Goal: Find contact information: Find contact information

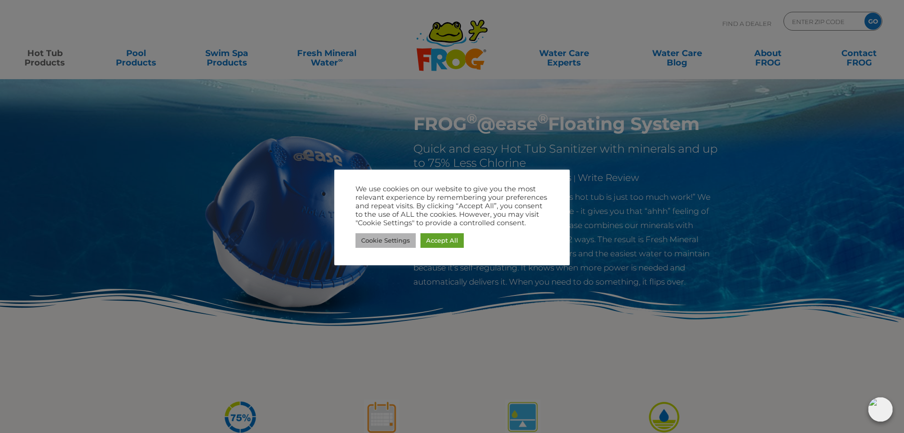
click at [396, 243] on link "Cookie Settings" at bounding box center [385, 240] width 60 height 15
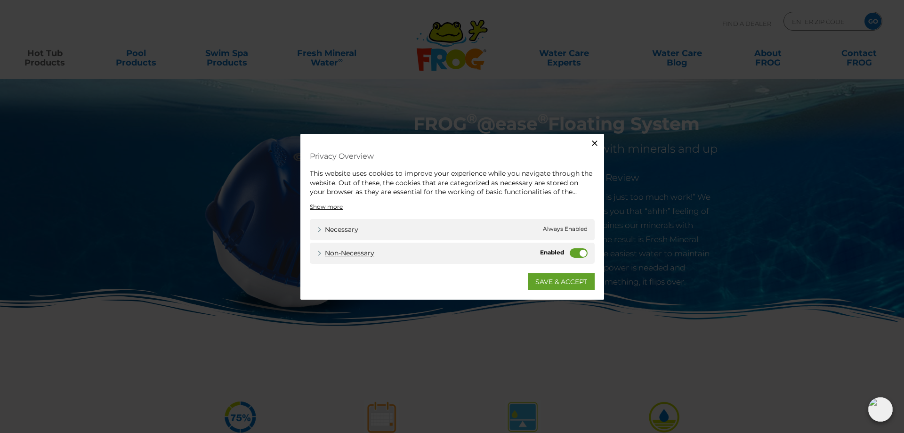
click at [360, 251] on link "Non-necessary" at bounding box center [345, 253] width 57 height 10
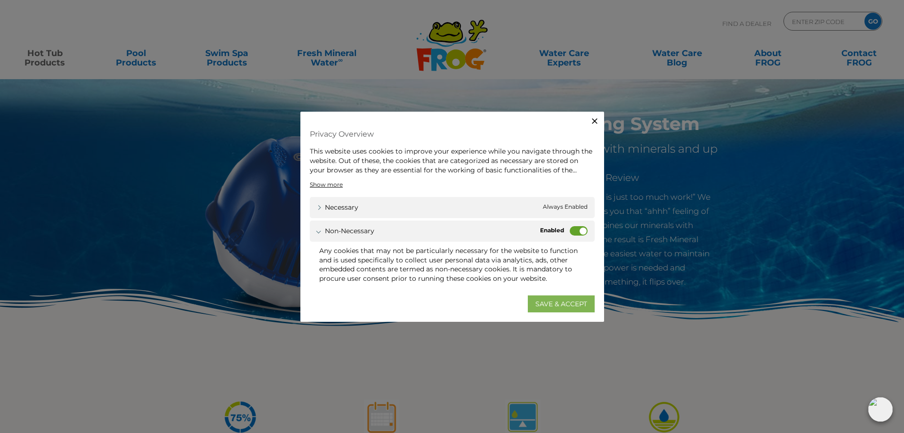
click at [554, 302] on link "SAVE & ACCEPT" at bounding box center [561, 303] width 67 height 17
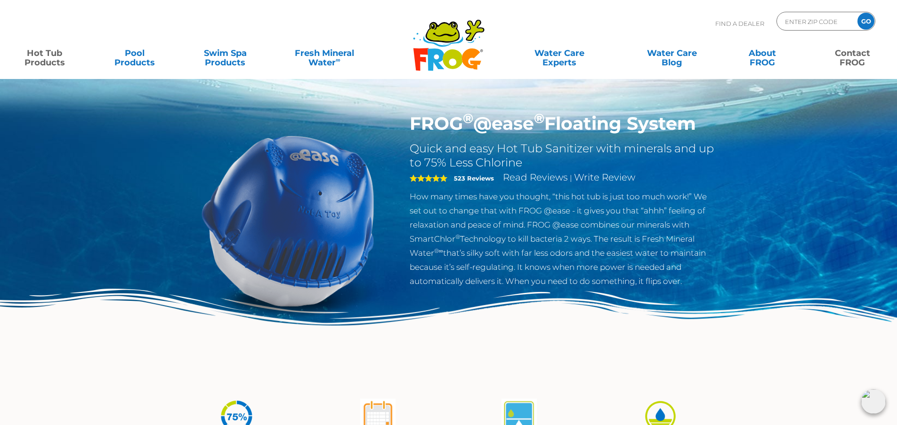
click at [855, 58] on link "Contact FROG" at bounding box center [852, 53] width 70 height 19
